Goal: Transaction & Acquisition: Purchase product/service

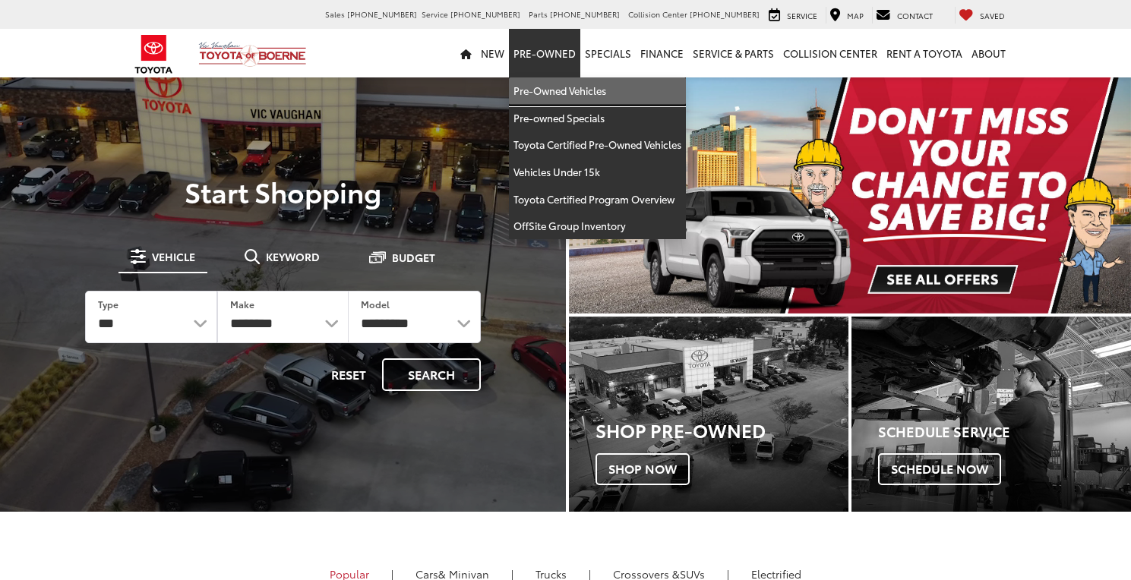
click at [572, 83] on link "Pre-Owned Vehicles" at bounding box center [597, 90] width 177 height 27
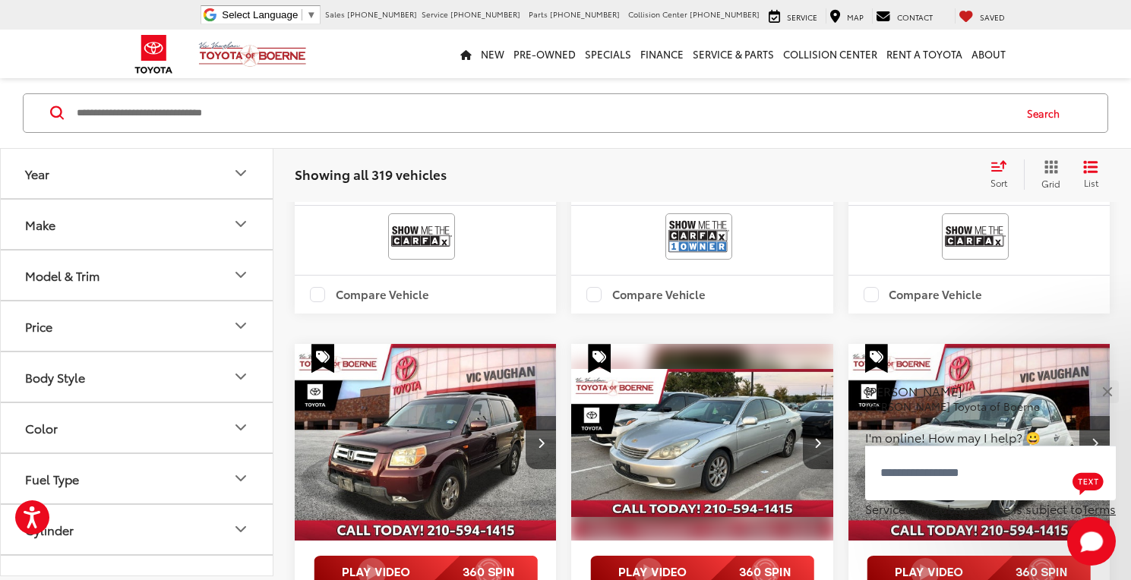
scroll to position [1746, 0]
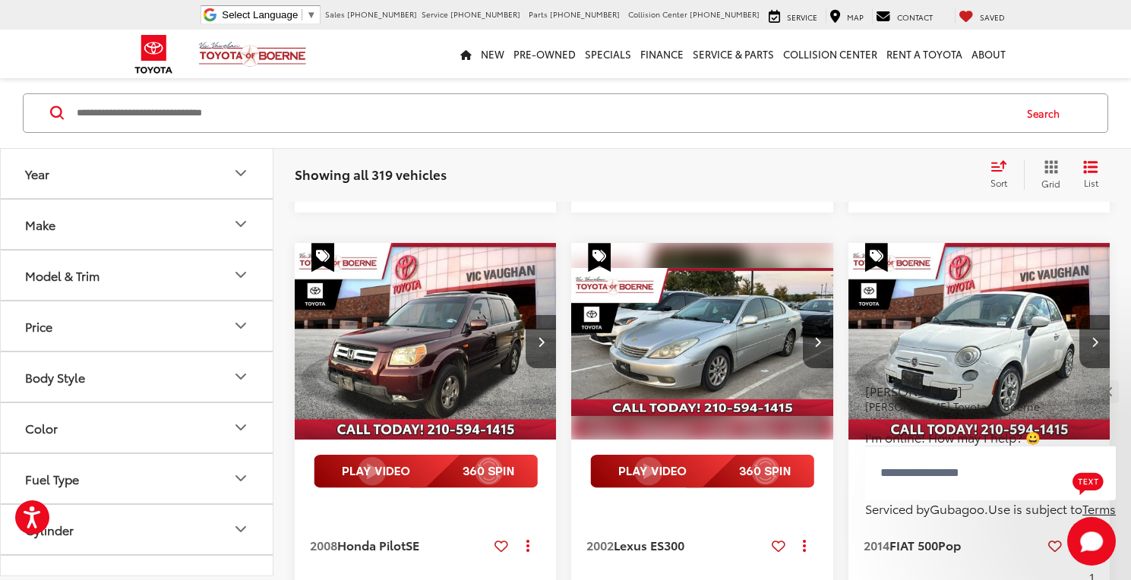
click at [769, 321] on img "2002 Lexus ES 300 0" at bounding box center [701, 341] width 263 height 197
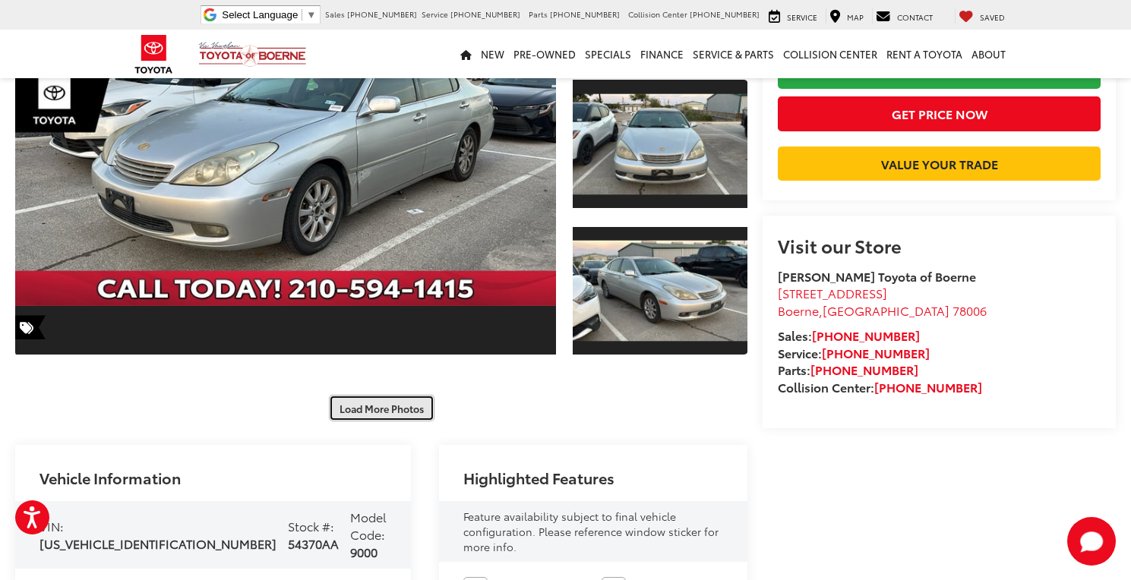
click at [396, 410] on button "Load More Photos" at bounding box center [382, 408] width 106 height 27
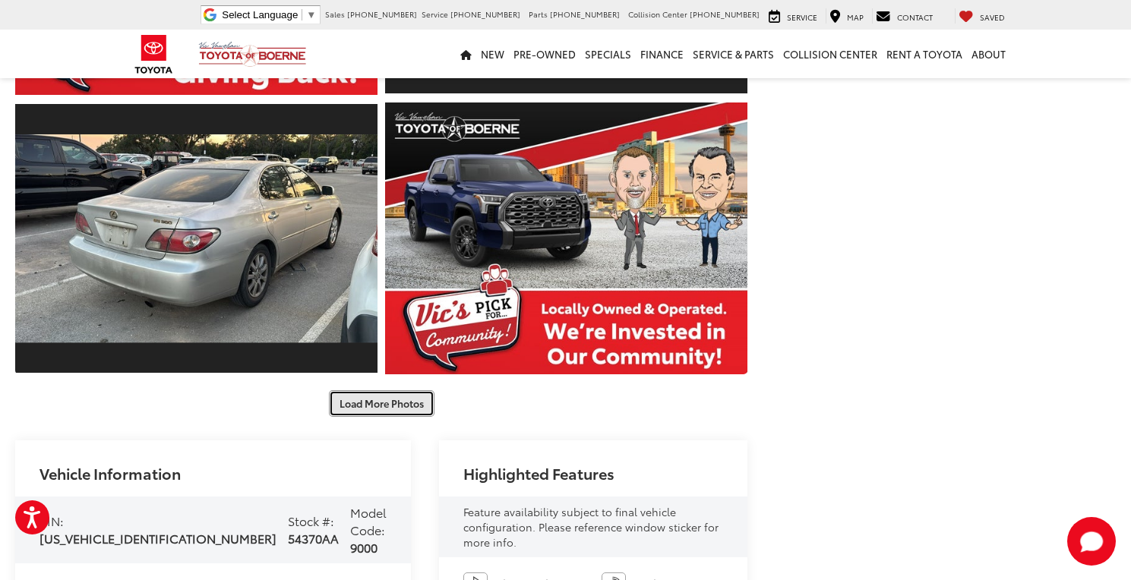
scroll to position [904, 0]
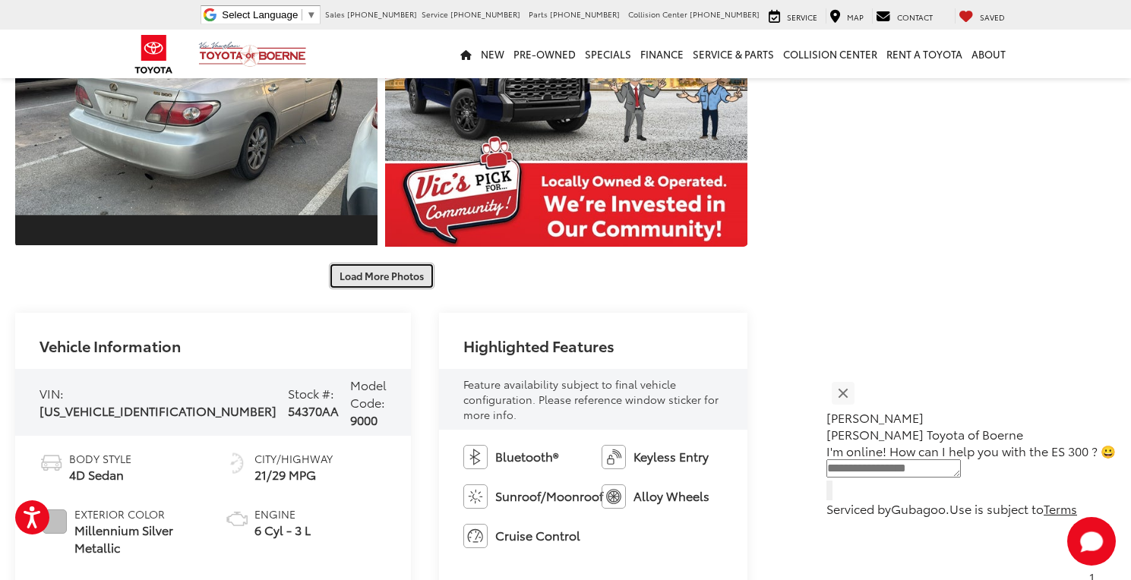
click at [420, 289] on button "Load More Photos" at bounding box center [382, 276] width 106 height 27
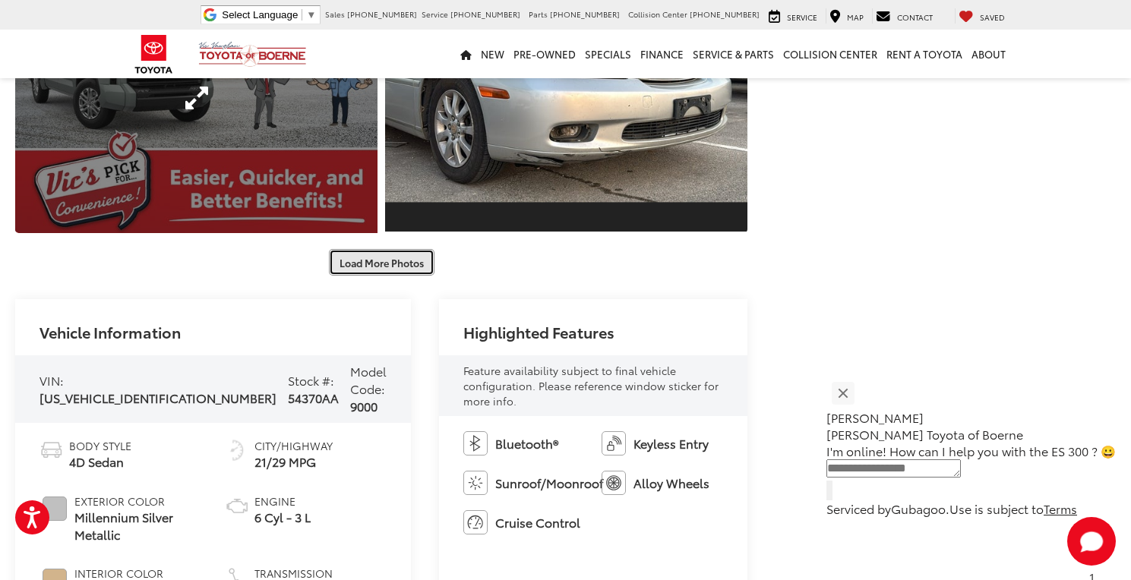
scroll to position [1360, 0]
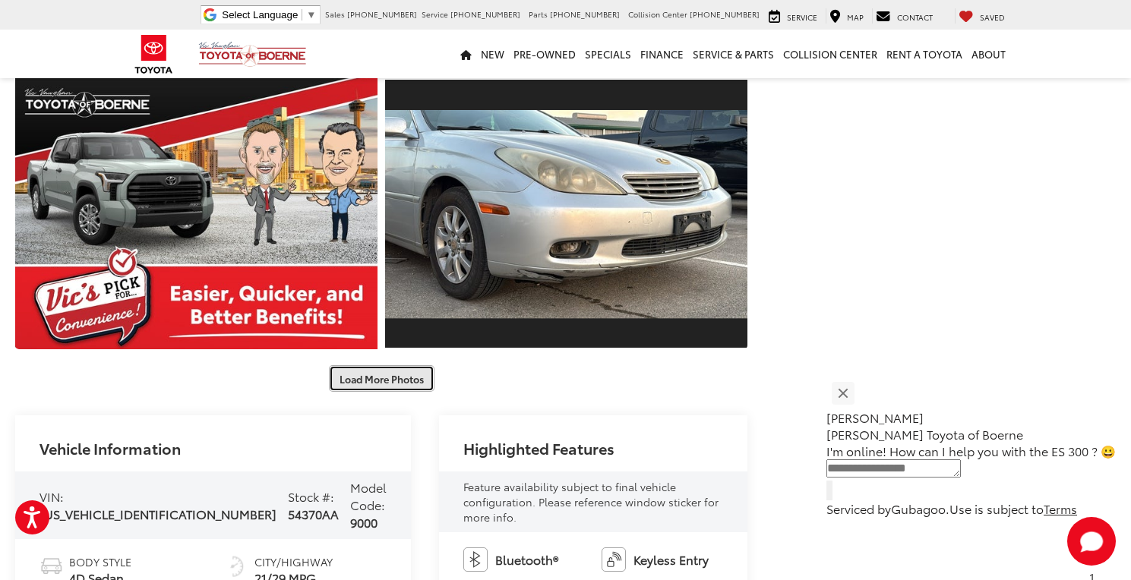
click at [398, 373] on button "Load More Photos" at bounding box center [382, 378] width 106 height 27
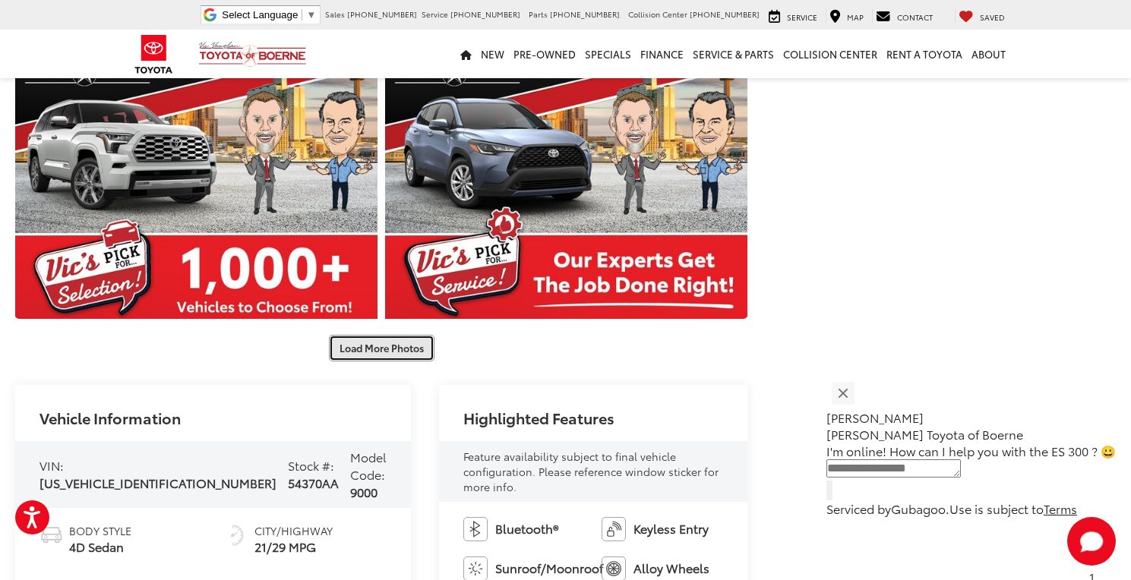
scroll to position [2043, 0]
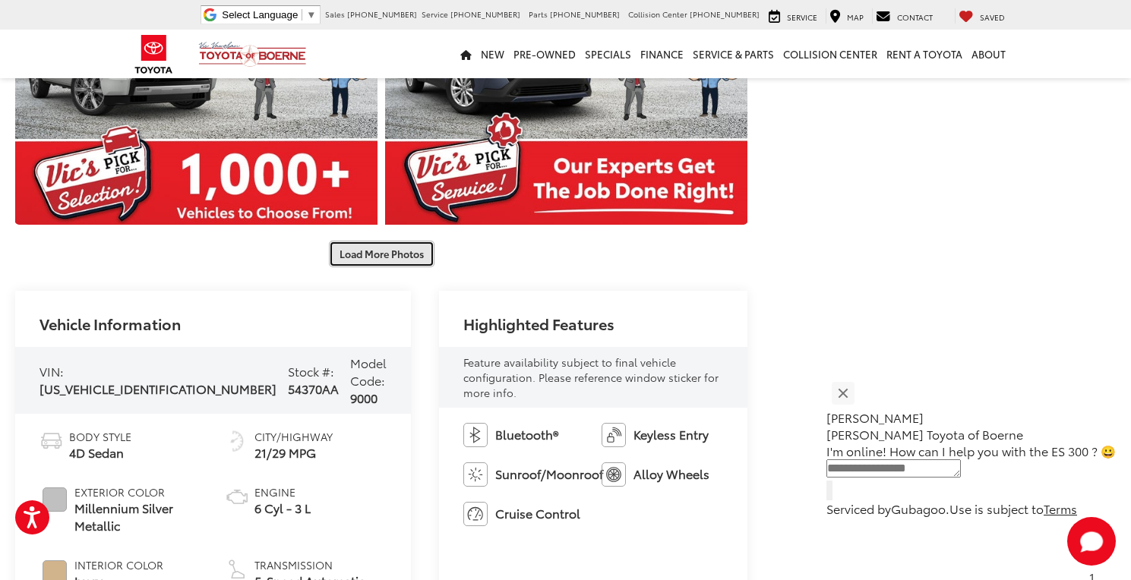
click at [424, 259] on button "Load More Photos" at bounding box center [382, 254] width 106 height 27
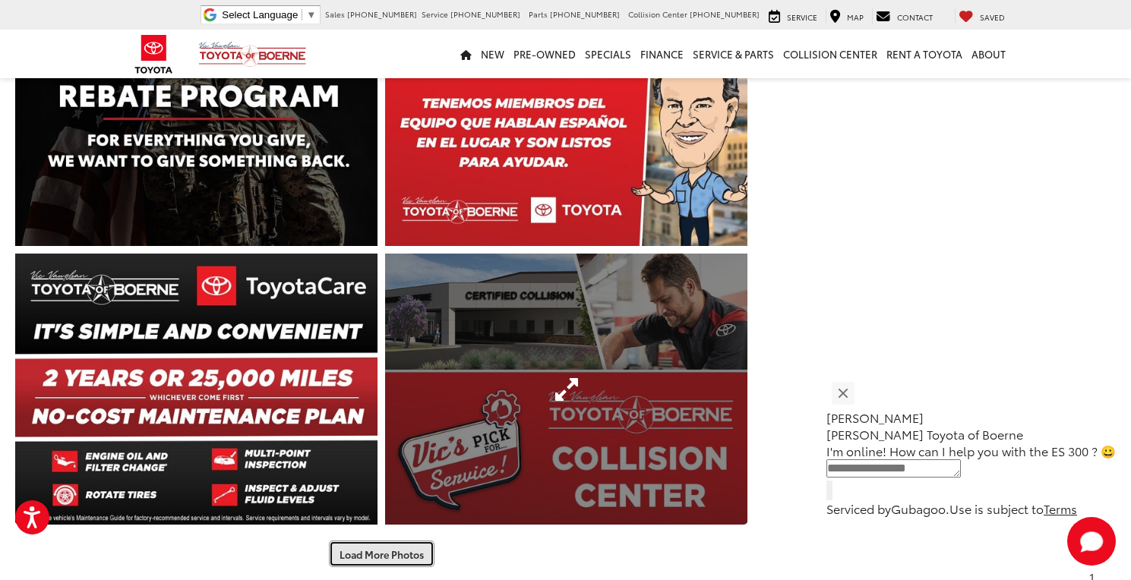
scroll to position [2499, 0]
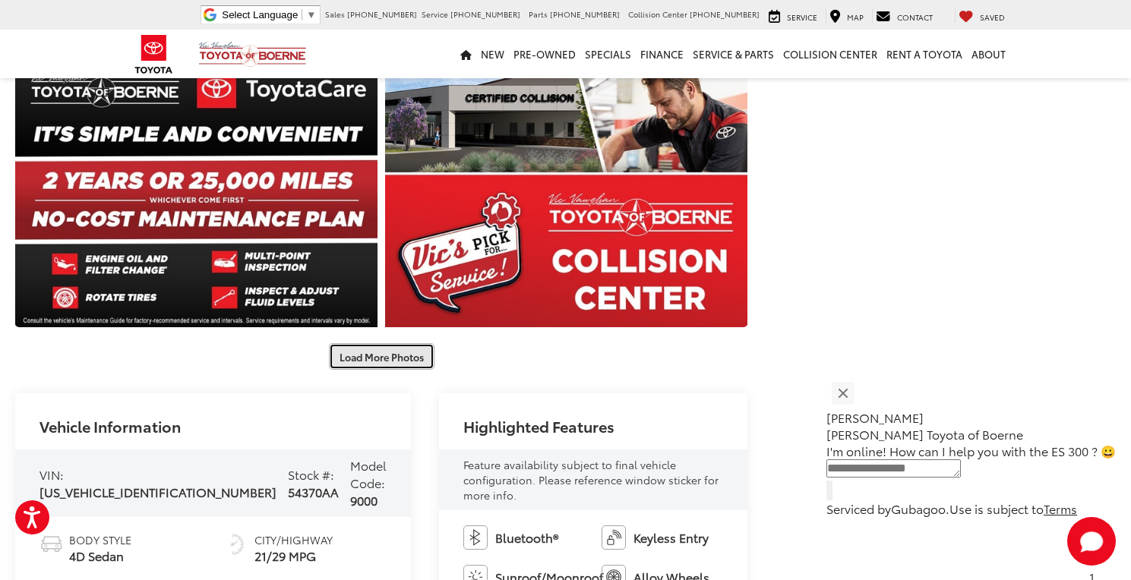
click at [403, 347] on button "Load More Photos" at bounding box center [382, 356] width 106 height 27
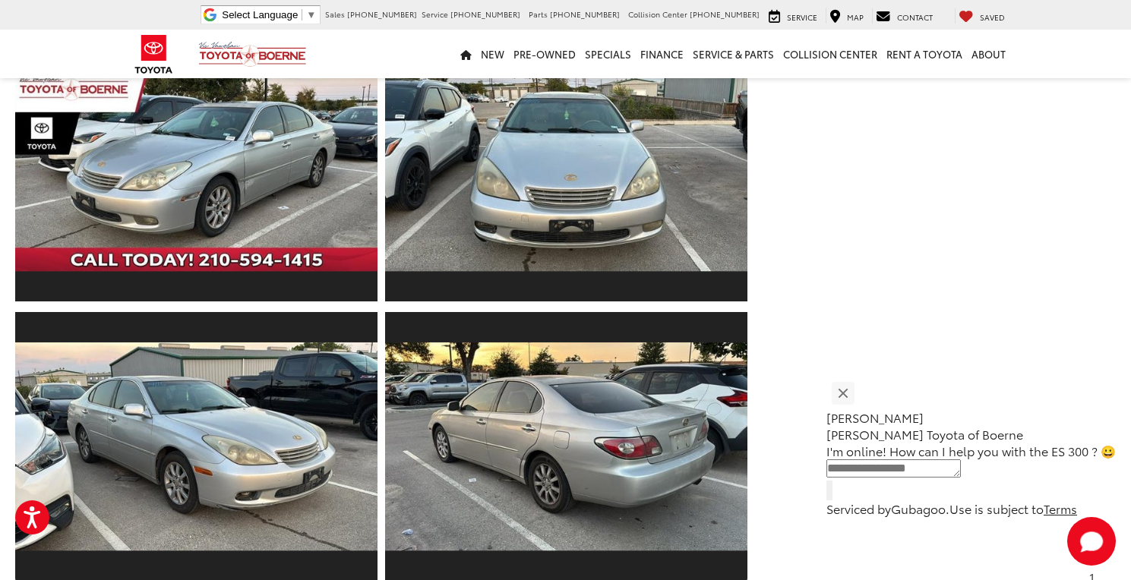
scroll to position [2423, 0]
